Goal: Information Seeking & Learning: Learn about a topic

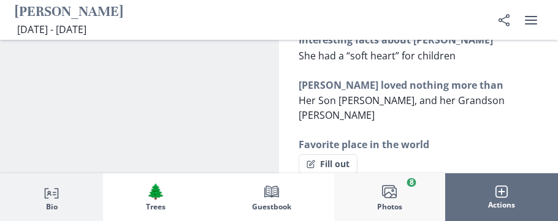
scroll to position [387, 0]
click at [366, 195] on button "Images Photos 8" at bounding box center [389, 197] width 111 height 48
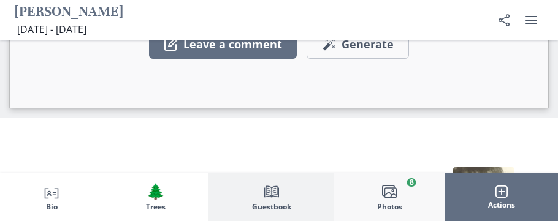
scroll to position [1876, 0]
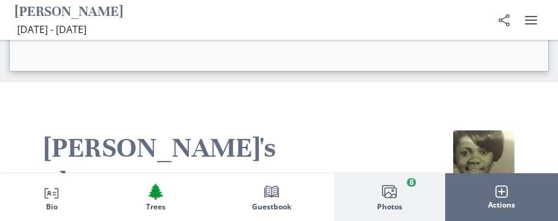
click at [480, 131] on img at bounding box center [483, 161] width 61 height 61
click at [391, 192] on icon "Images" at bounding box center [389, 192] width 15 height 15
click at [386, 191] on icon "Images" at bounding box center [389, 192] width 15 height 15
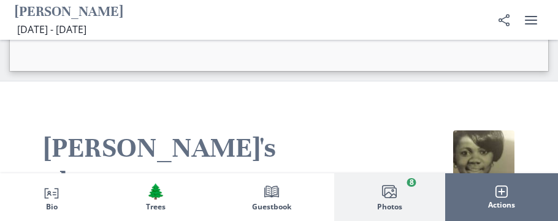
click at [387, 187] on icon "Images" at bounding box center [389, 192] width 15 height 15
click at [392, 191] on ellipse "button" at bounding box center [393, 190] width 2 height 2
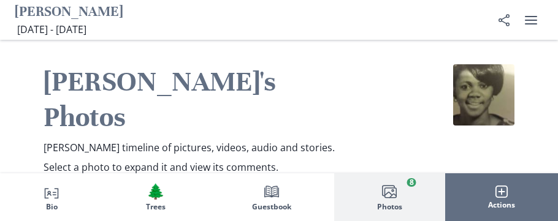
scroll to position [1943, 0]
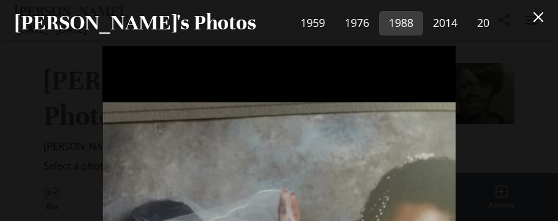
scroll to position [1858, 0]
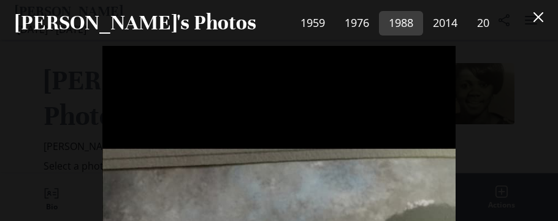
scroll to position [1820, 0]
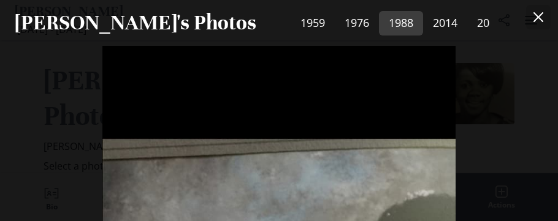
click at [535, 15] on icon "Close" at bounding box center [538, 17] width 10 height 10
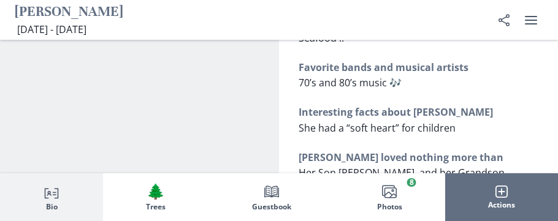
scroll to position [313, 0]
